Goal: Navigation & Orientation: Find specific page/section

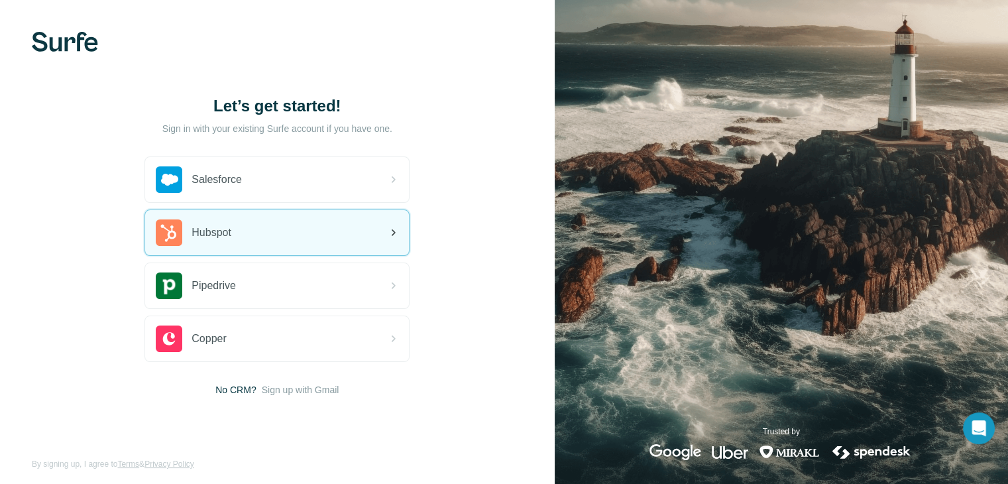
click at [386, 229] on icon at bounding box center [393, 233] width 16 height 16
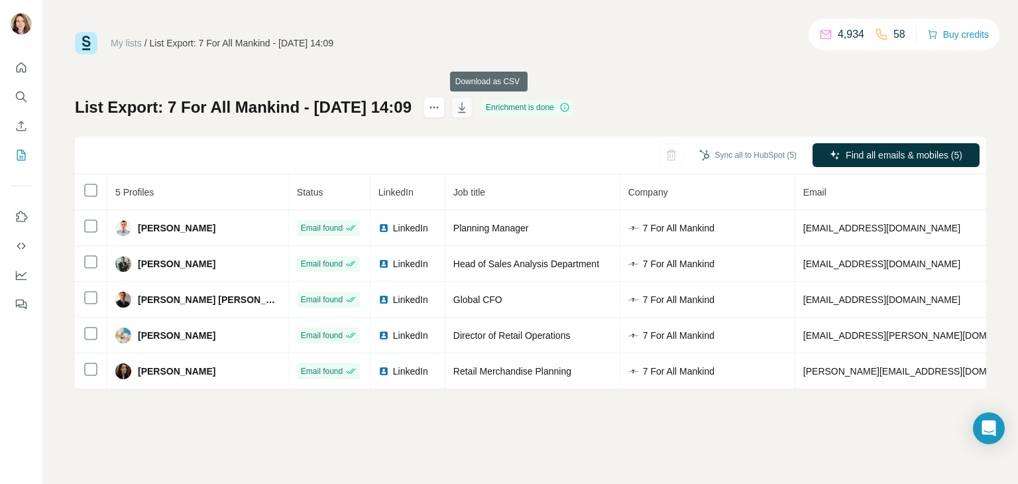
click at [468, 104] on icon "button" at bounding box center [461, 107] width 13 height 13
